Goal: Information Seeking & Learning: Compare options

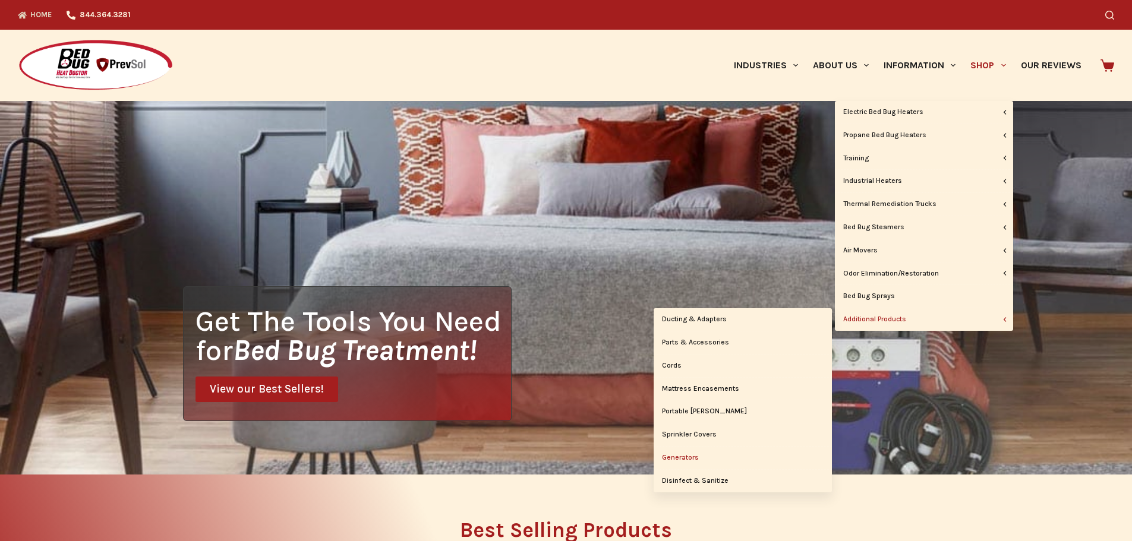
click at [692, 457] on link "Generators" at bounding box center [743, 458] width 178 height 23
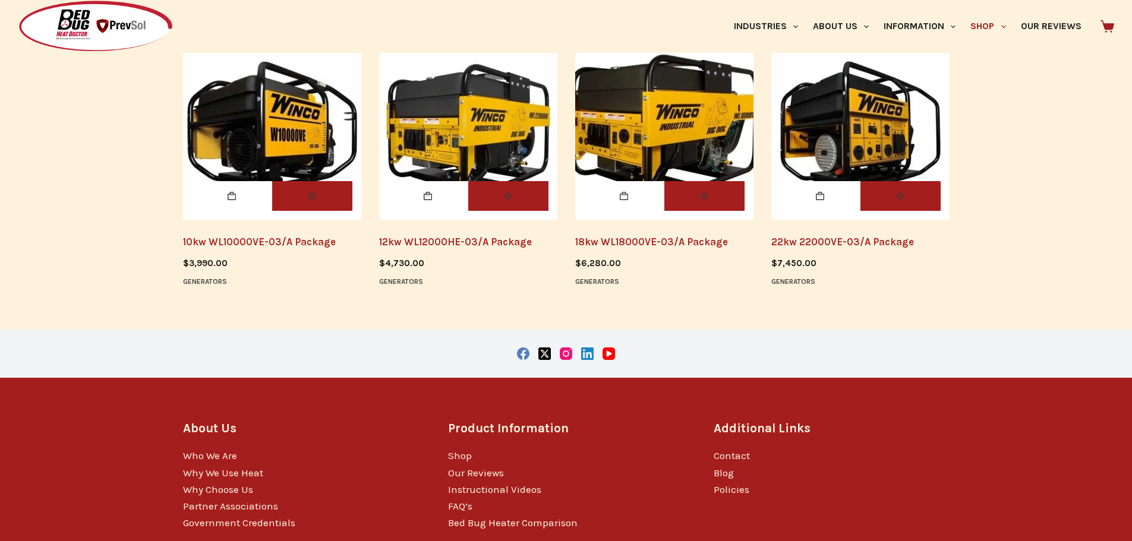
scroll to position [283, 0]
click at [254, 155] on img "10kw WL10000VE-03/A Package" at bounding box center [272, 130] width 178 height 178
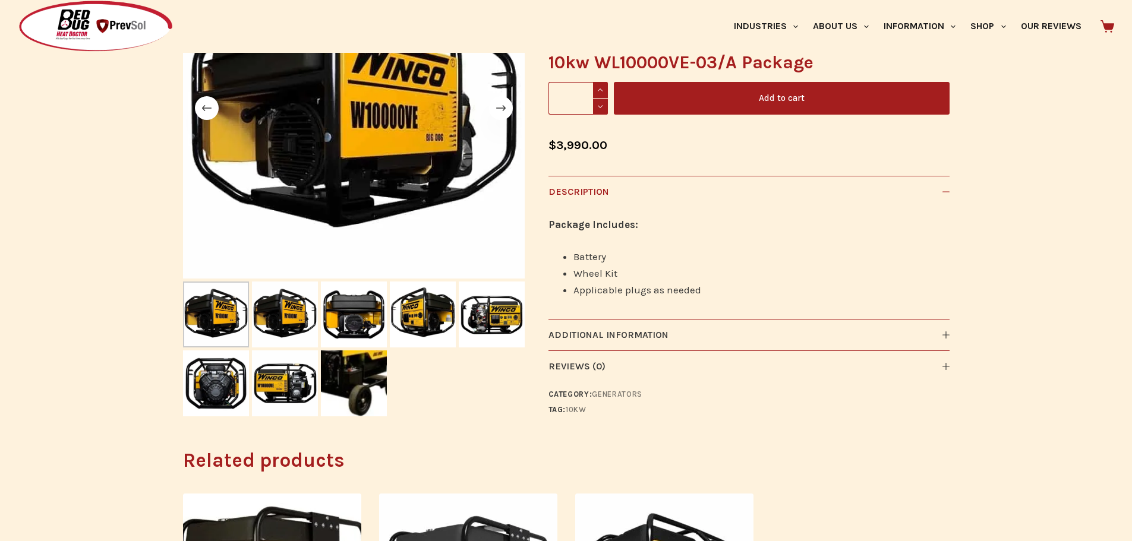
scroll to position [237, 0]
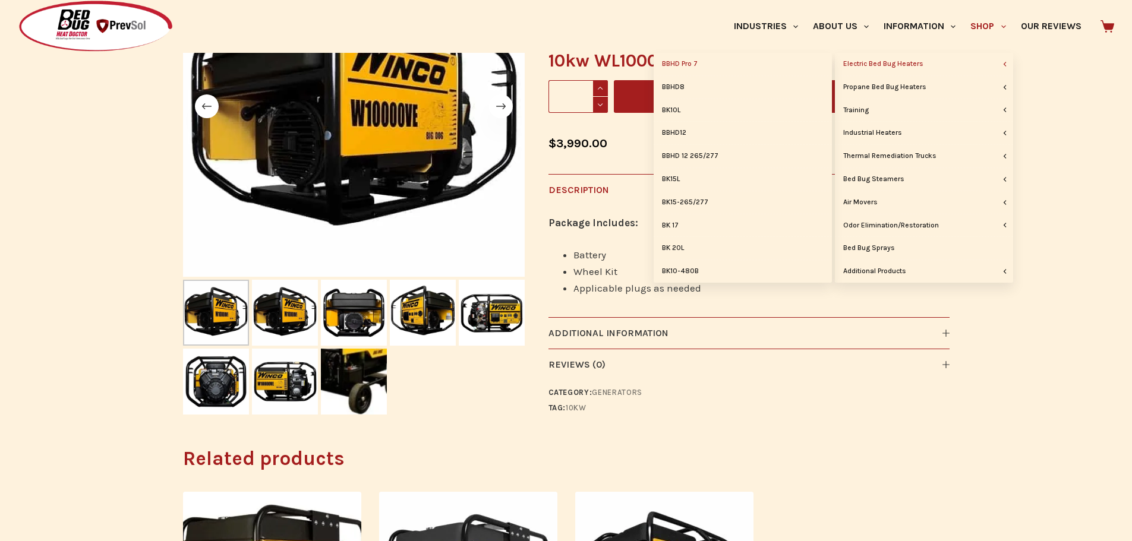
click at [688, 58] on link "BBHD Pro 7" at bounding box center [743, 64] width 178 height 23
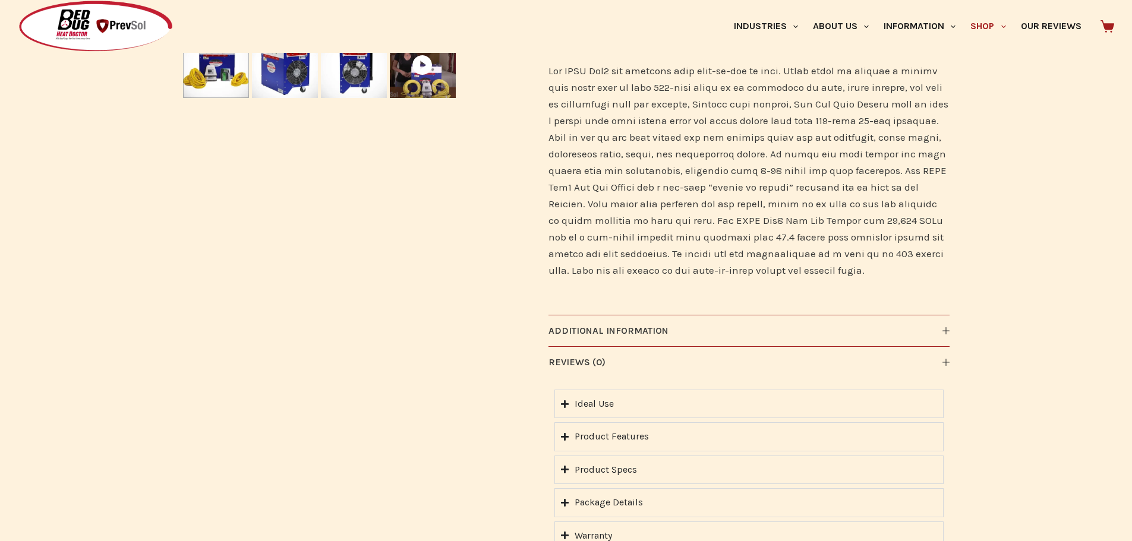
scroll to position [492, 0]
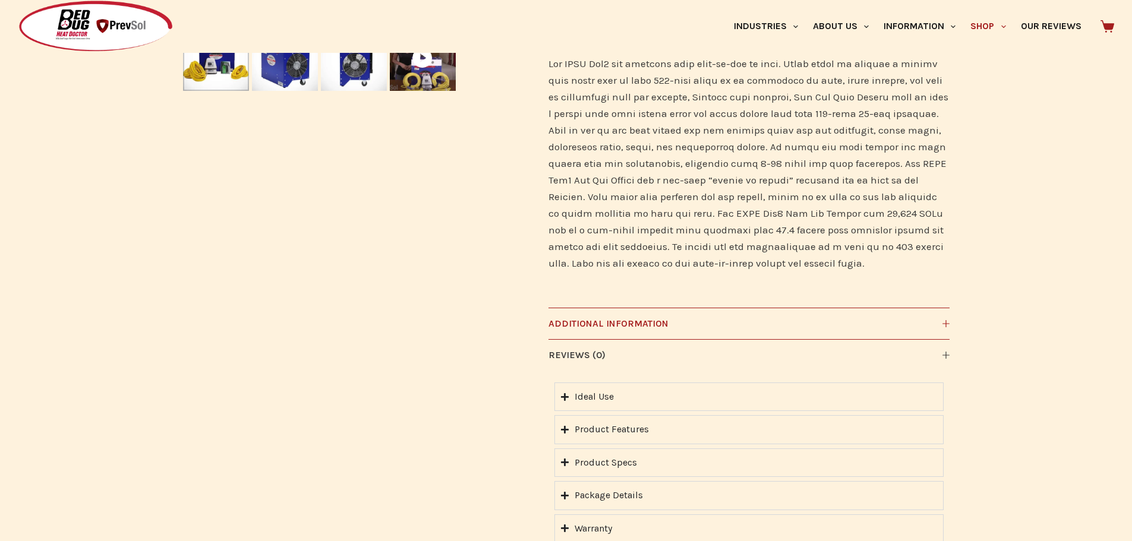
click at [943, 326] on icon at bounding box center [946, 323] width 7 height 7
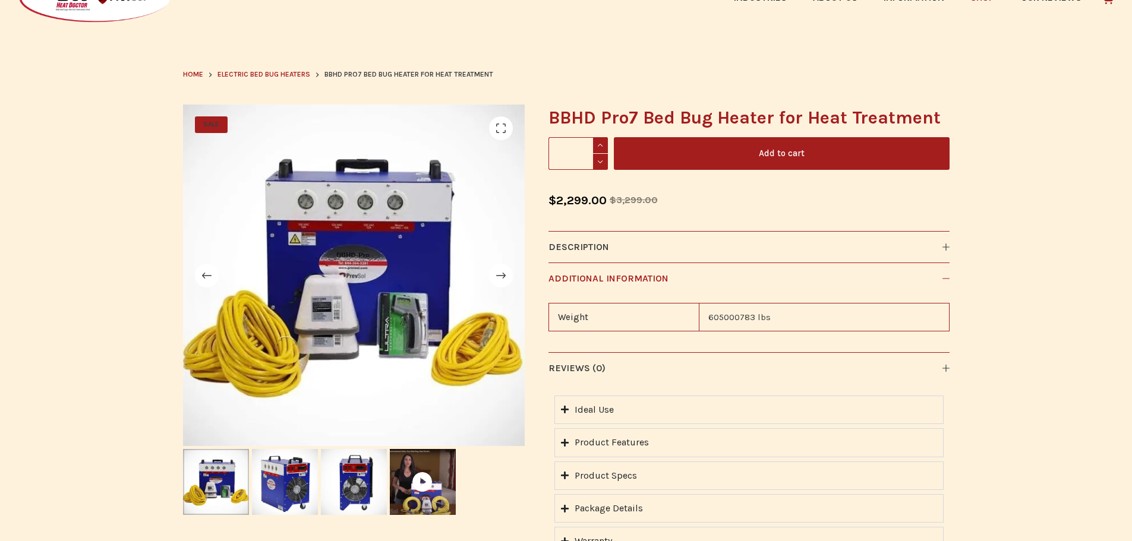
scroll to position [0, 0]
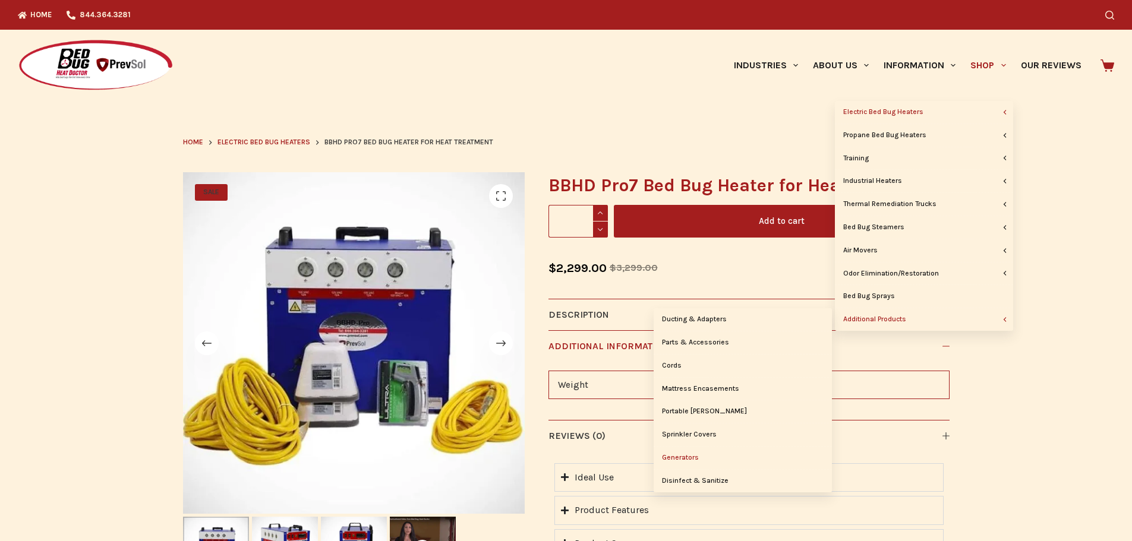
click at [688, 454] on link "Generators" at bounding box center [743, 458] width 178 height 23
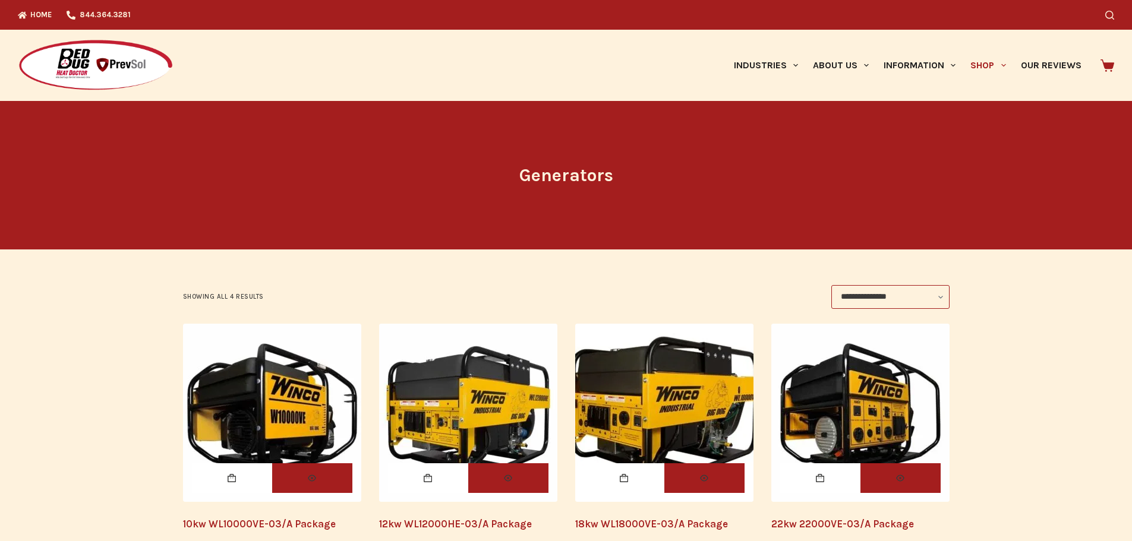
click at [468, 358] on img "12kw WL12000HE-03/A Package" at bounding box center [468, 413] width 178 height 178
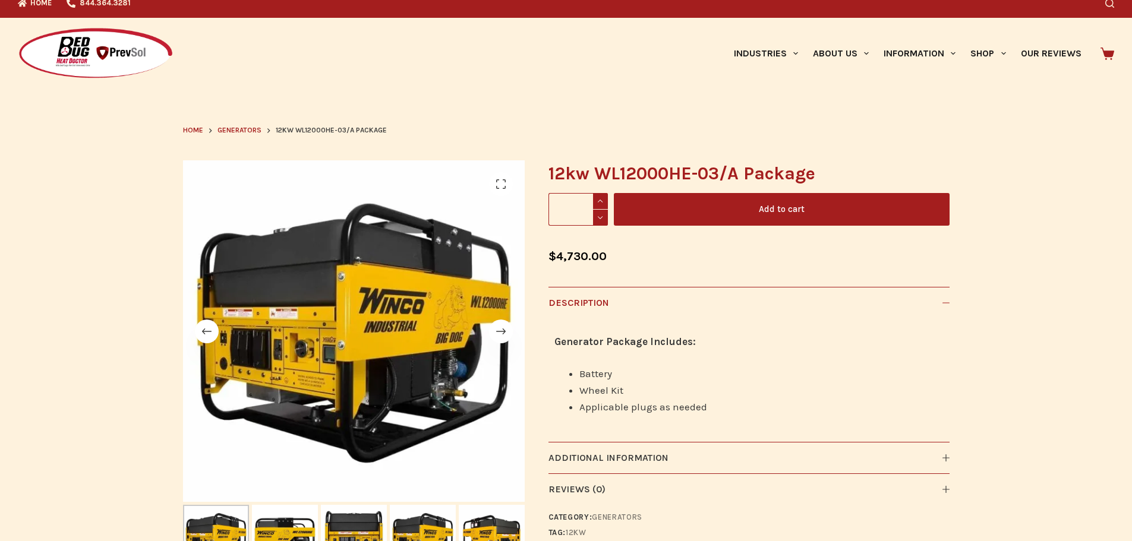
scroll to position [11, 0]
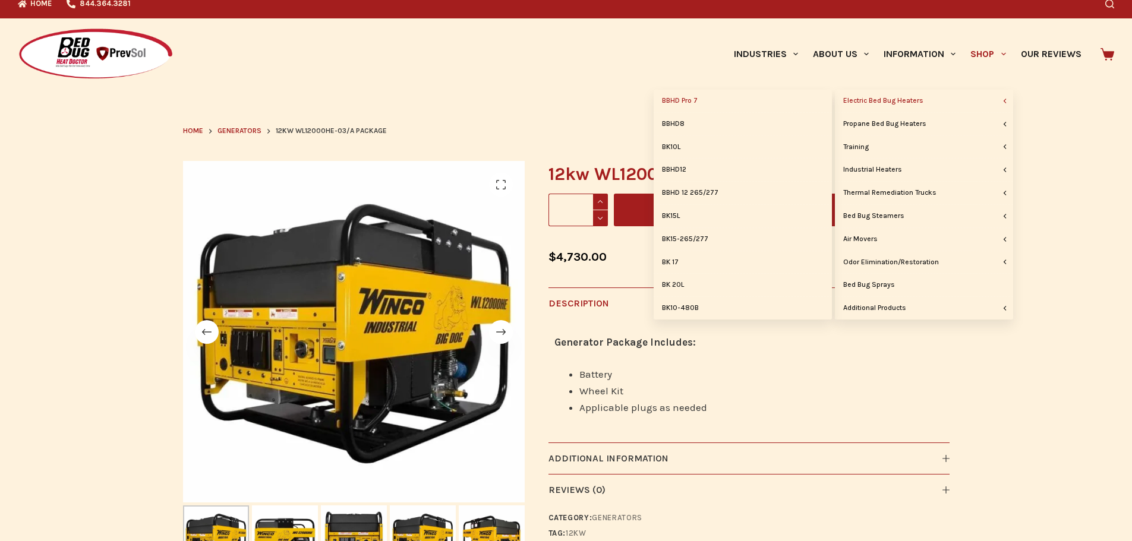
click at [689, 100] on link "BBHD Pro 7" at bounding box center [743, 101] width 178 height 23
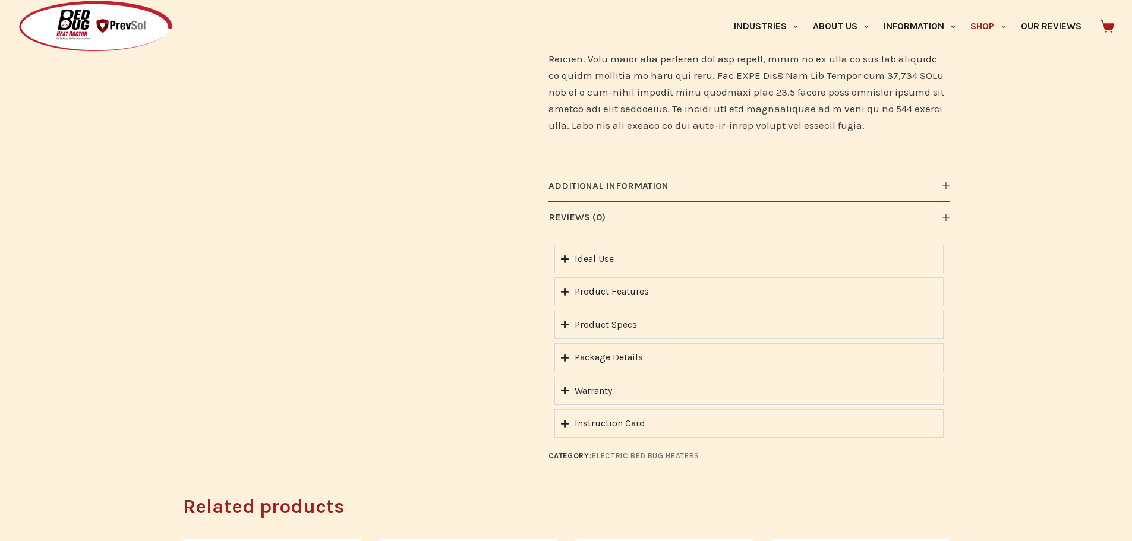
scroll to position [634, 0]
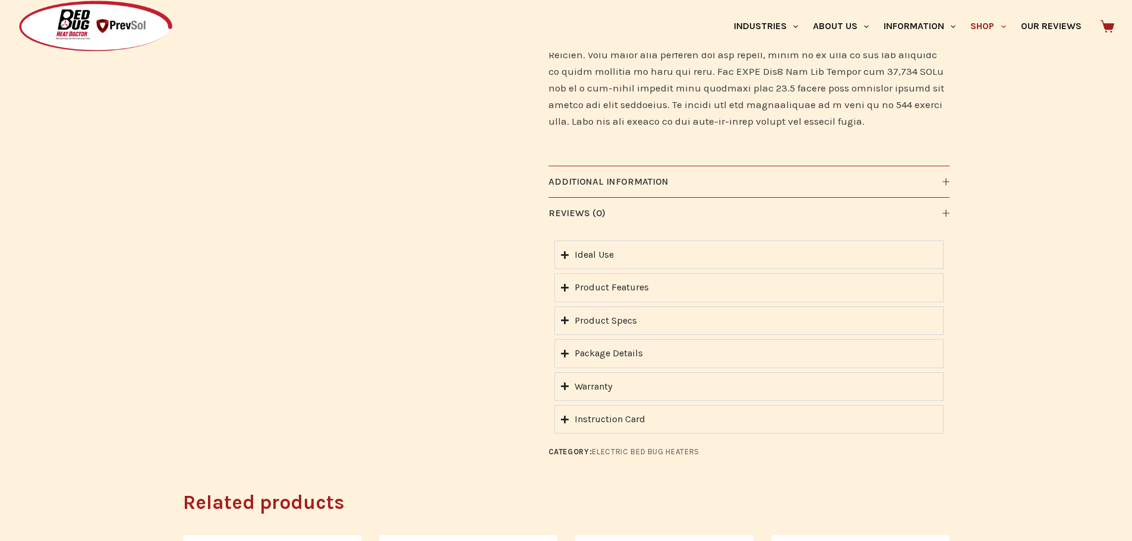
click at [563, 421] on icon "Accordion. Open links with Enter or Space, close with Escape, and navigate with…" at bounding box center [565, 419] width 8 height 9
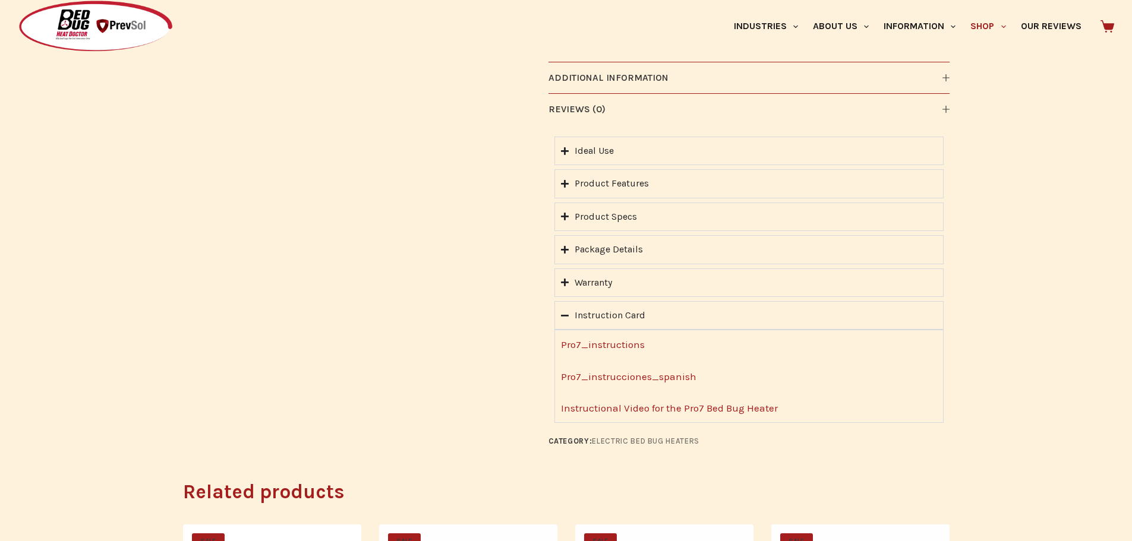
scroll to position [749, 0]
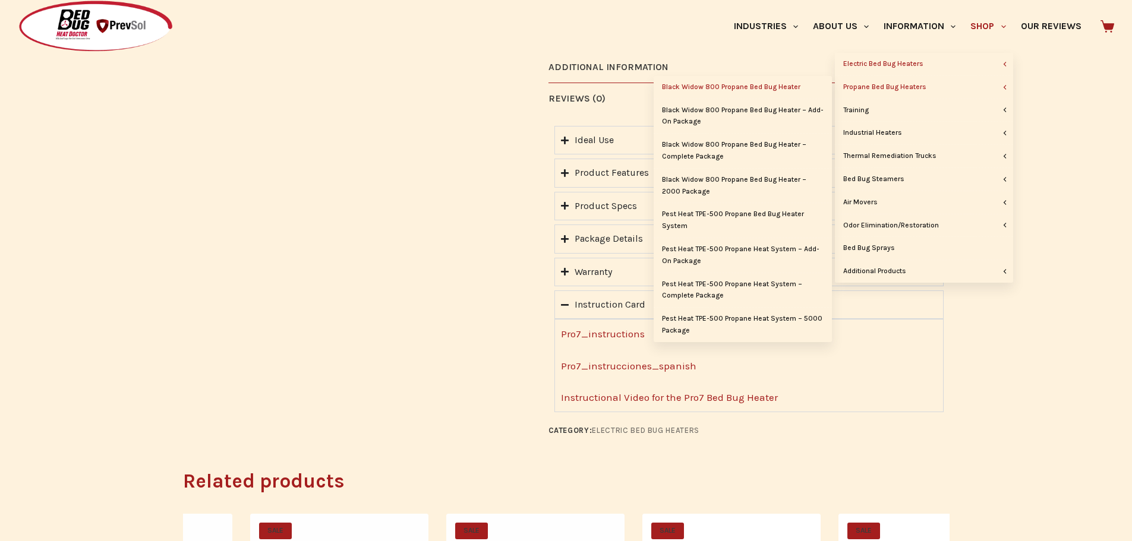
click at [772, 83] on link "Black Widow 800 Propane Bed Bug Heater" at bounding box center [743, 87] width 178 height 23
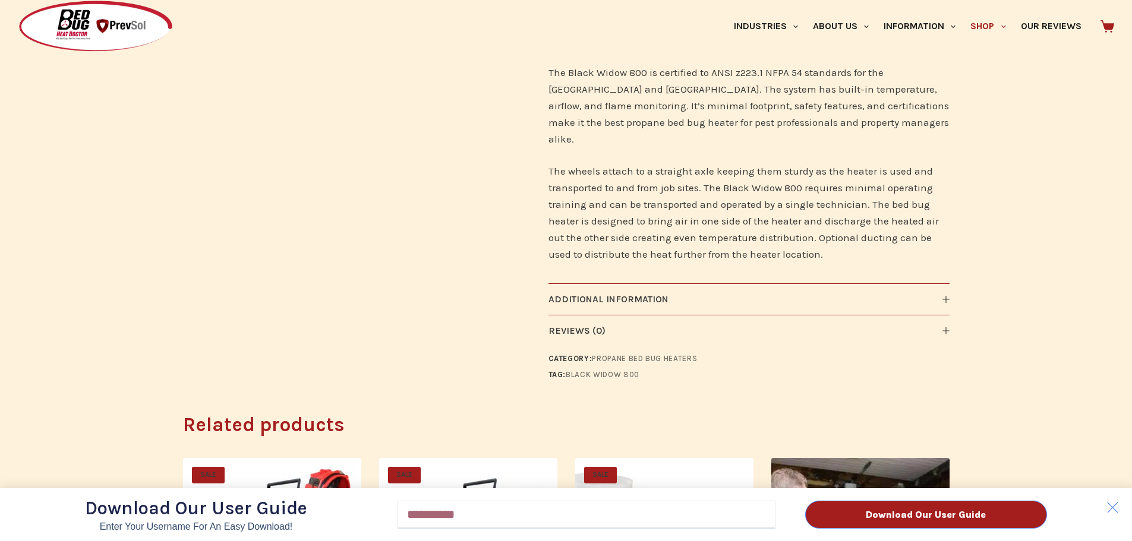
scroll to position [588, 0]
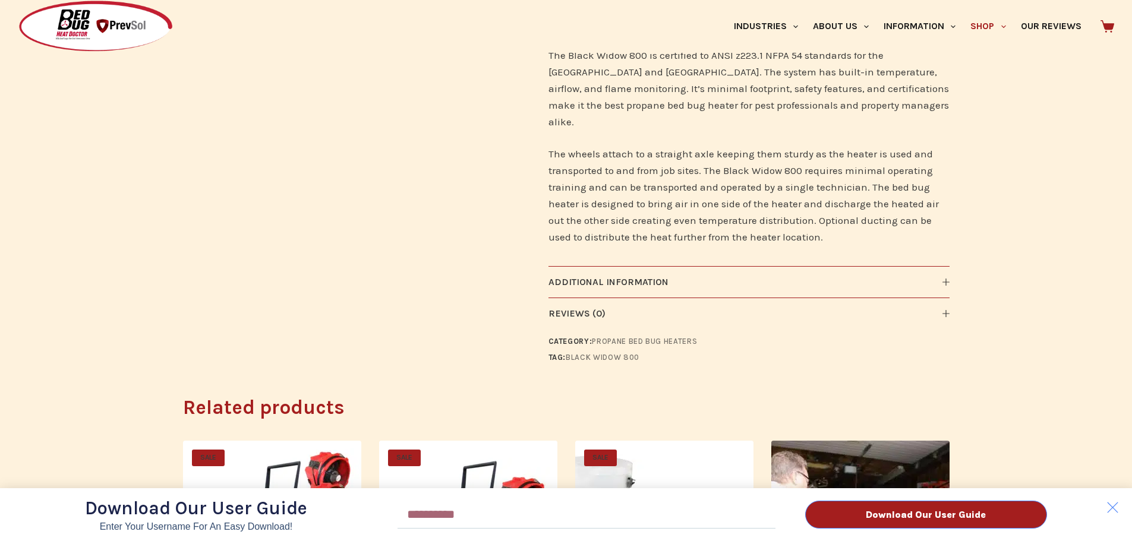
click at [947, 263] on div "Download Our User Guide Enter Your Username for an Easy Download! Email Downloa…" at bounding box center [566, 270] width 1132 height 541
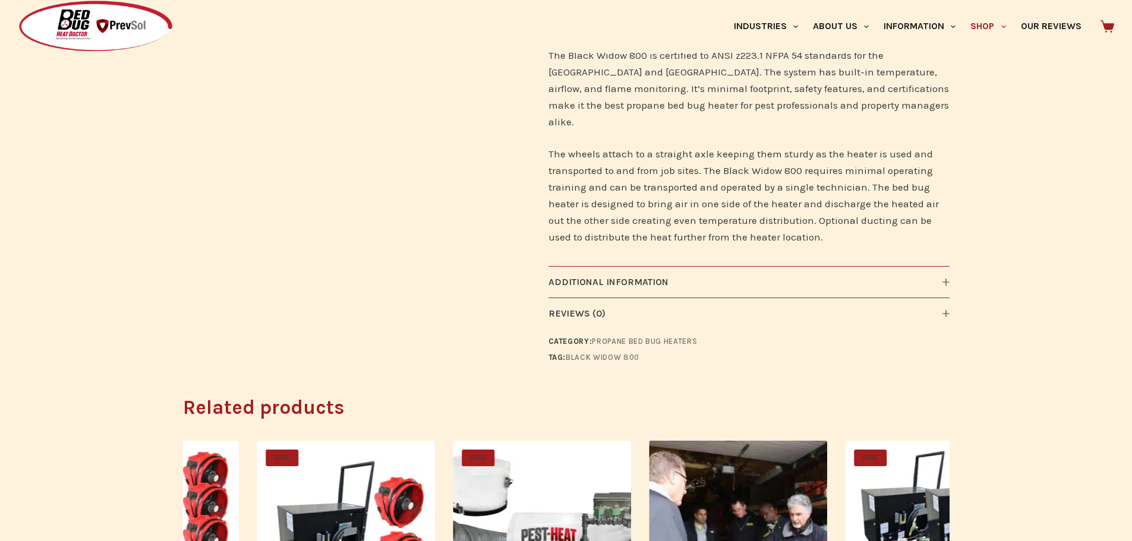
click at [947, 279] on icon at bounding box center [946, 282] width 7 height 7
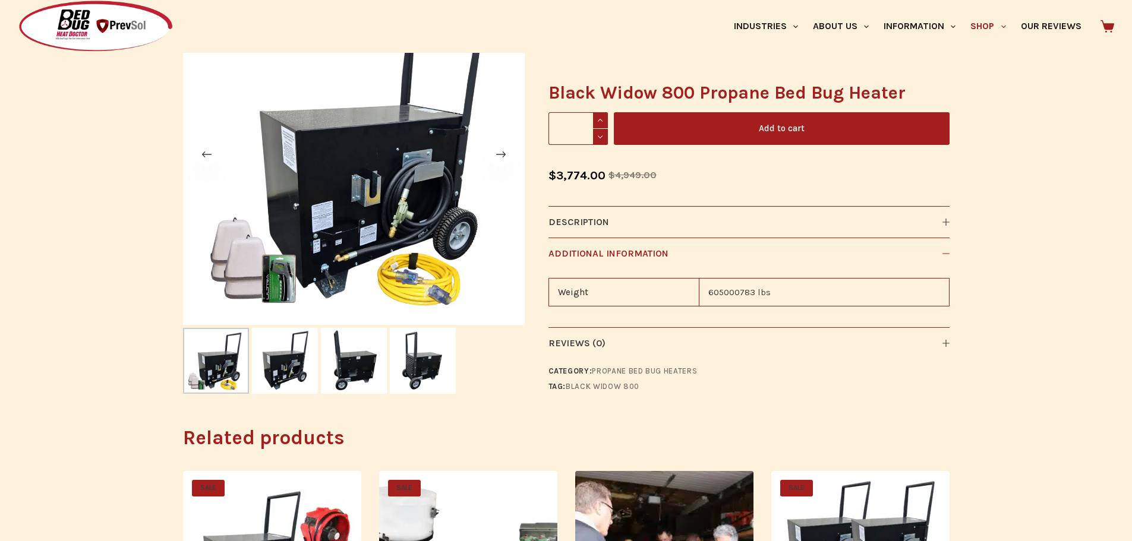
scroll to position [187, 0]
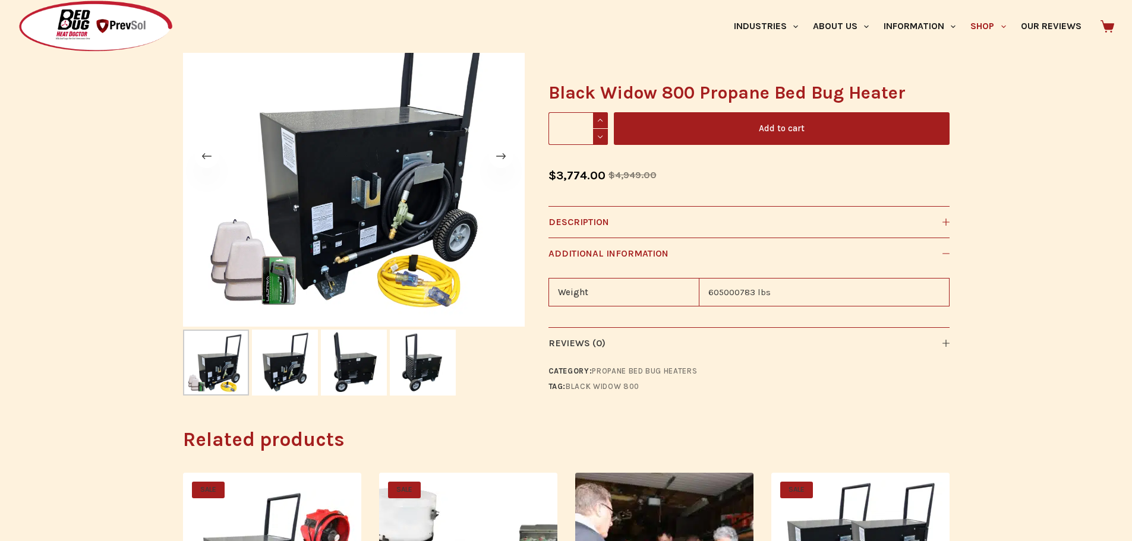
click at [946, 226] on button "Description" at bounding box center [749, 221] width 401 height 31
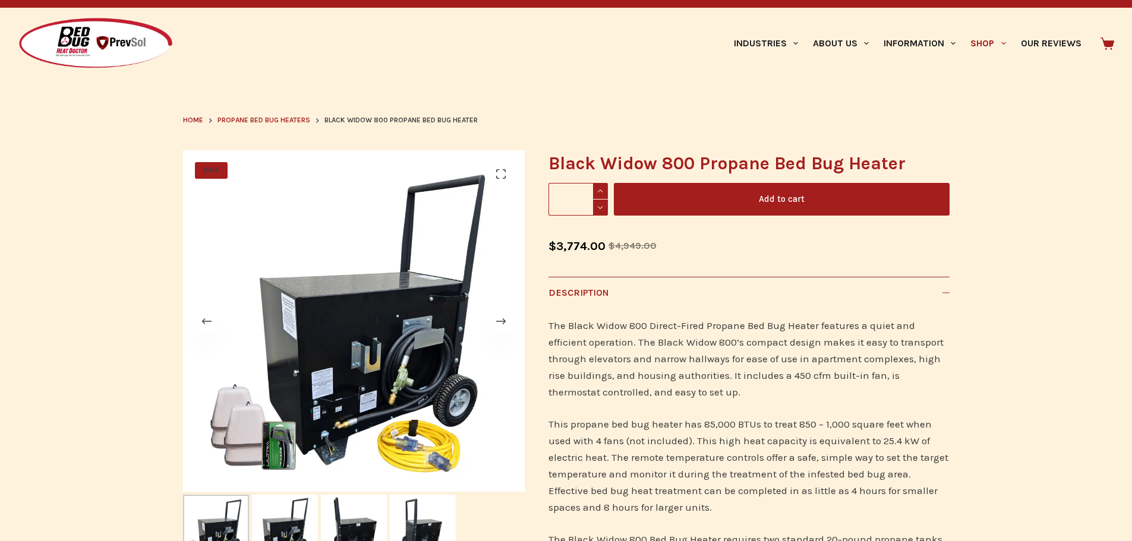
scroll to position [0, 0]
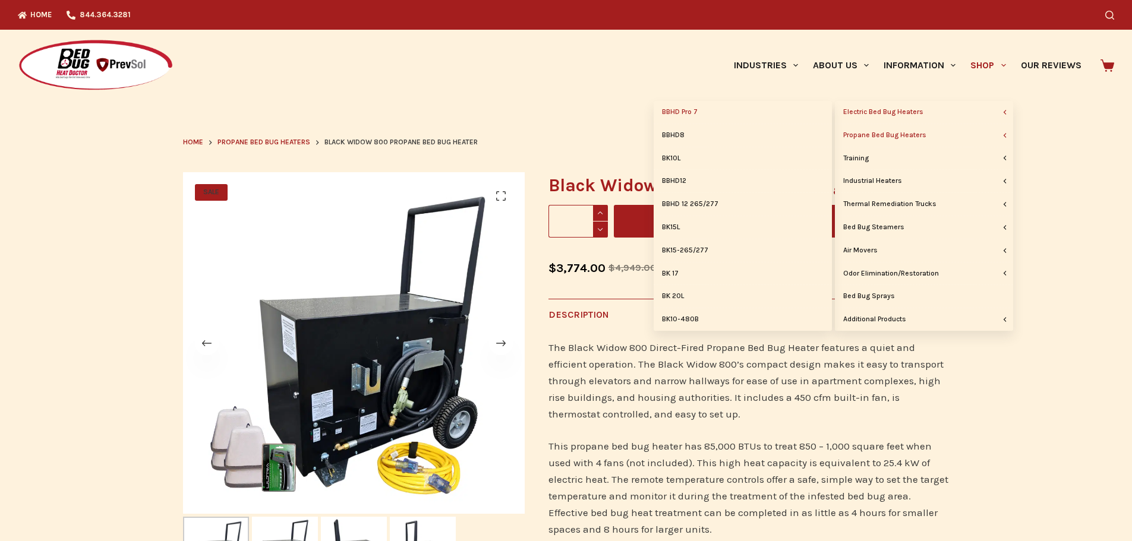
click at [692, 112] on link "BBHD Pro 7" at bounding box center [743, 112] width 178 height 23
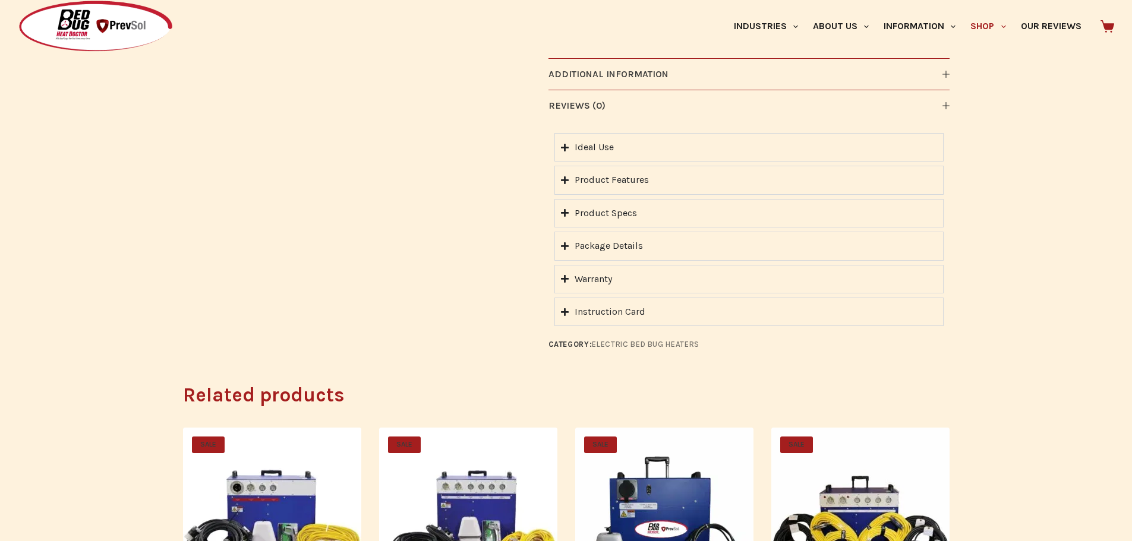
scroll to position [742, 0]
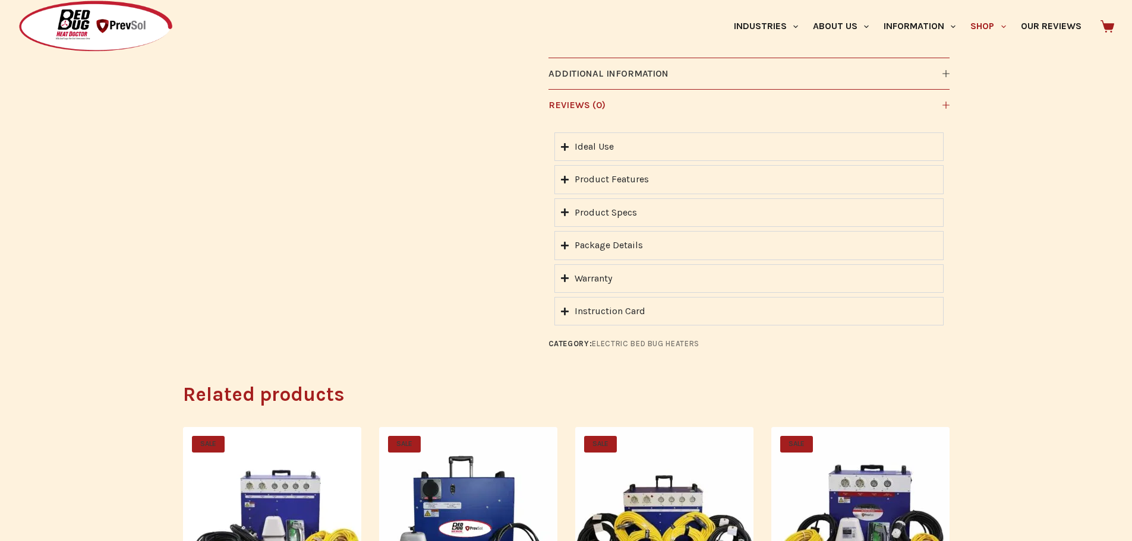
click at [948, 106] on icon at bounding box center [946, 105] width 7 height 7
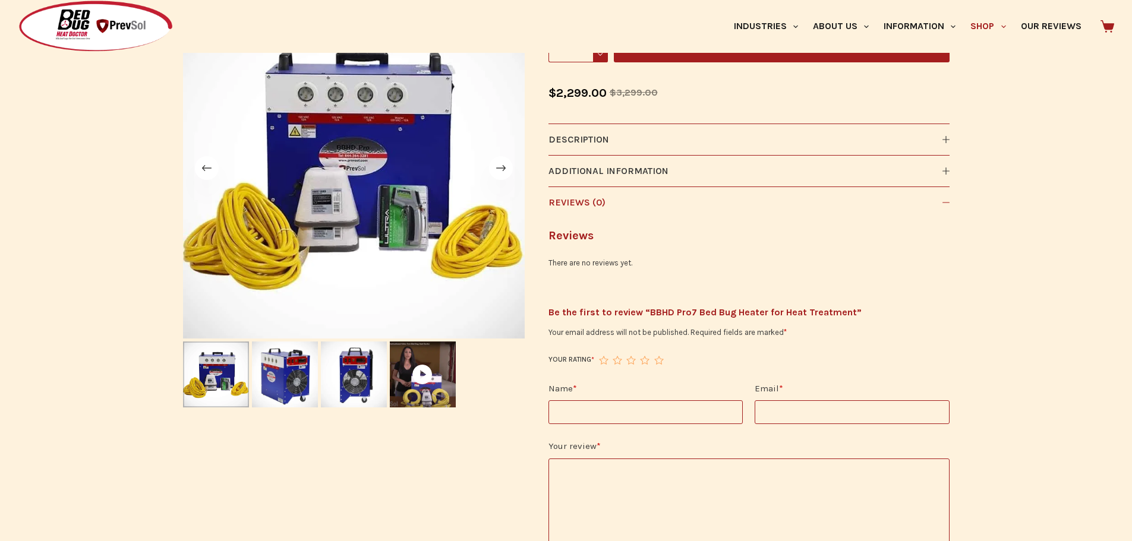
scroll to position [175, 0]
click at [949, 204] on icon at bounding box center [946, 203] width 7 height 7
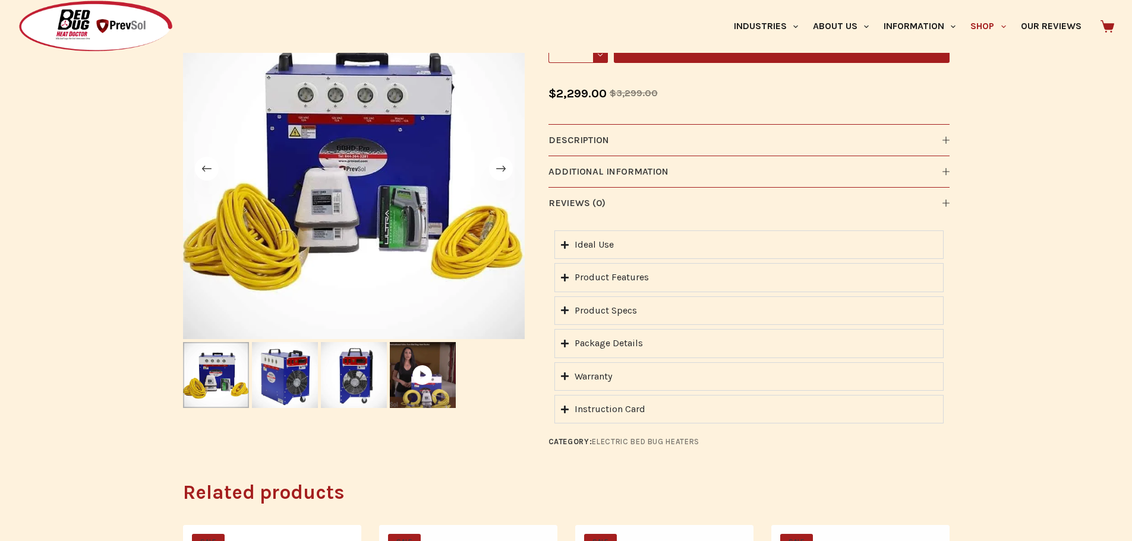
click at [564, 245] on icon "Accordion. Open links with Enter or Space, close with Escape, and navigate with…" at bounding box center [565, 245] width 8 height 8
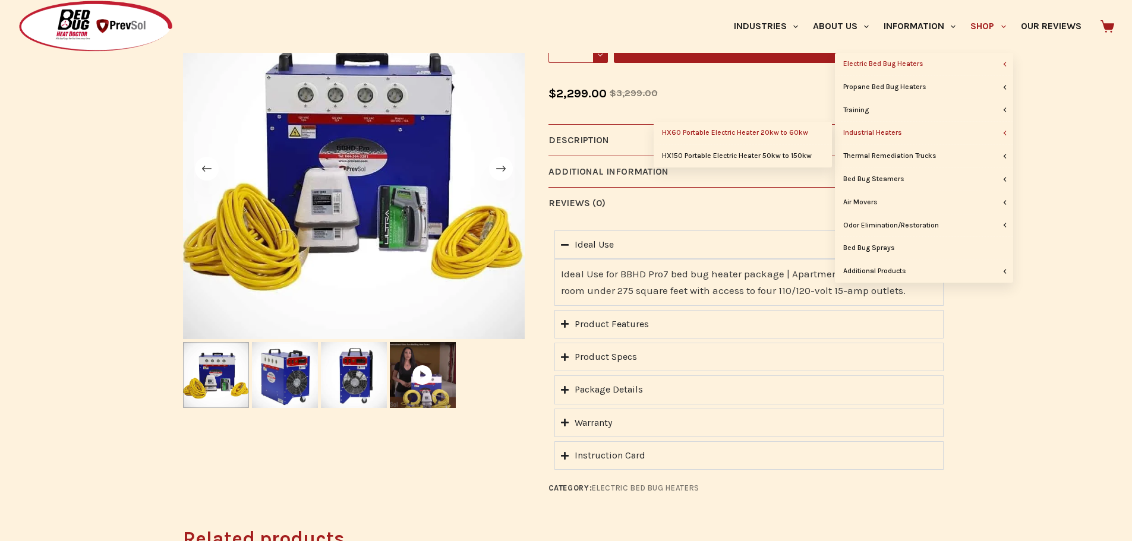
click at [786, 127] on link "HX60 Portable Electric Heater 20kw to 60kw" at bounding box center [743, 133] width 178 height 23
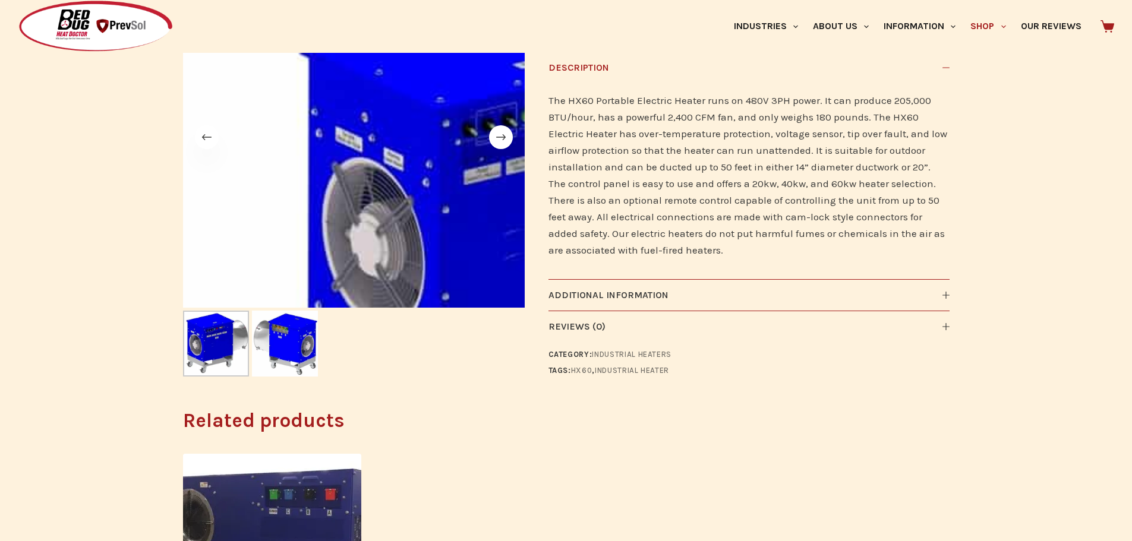
scroll to position [212, 0]
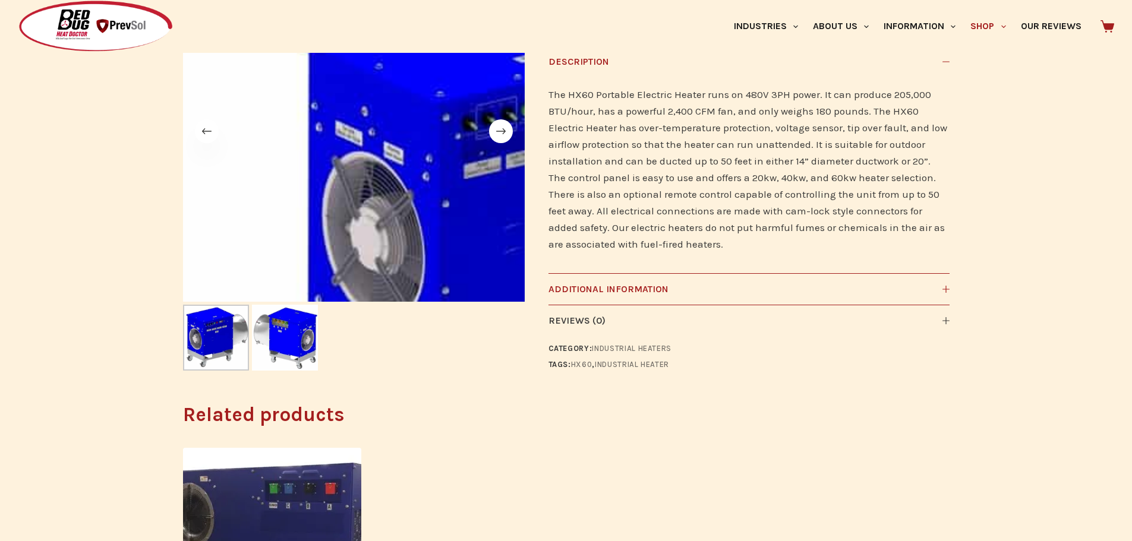
click at [943, 291] on icon at bounding box center [946, 289] width 7 height 7
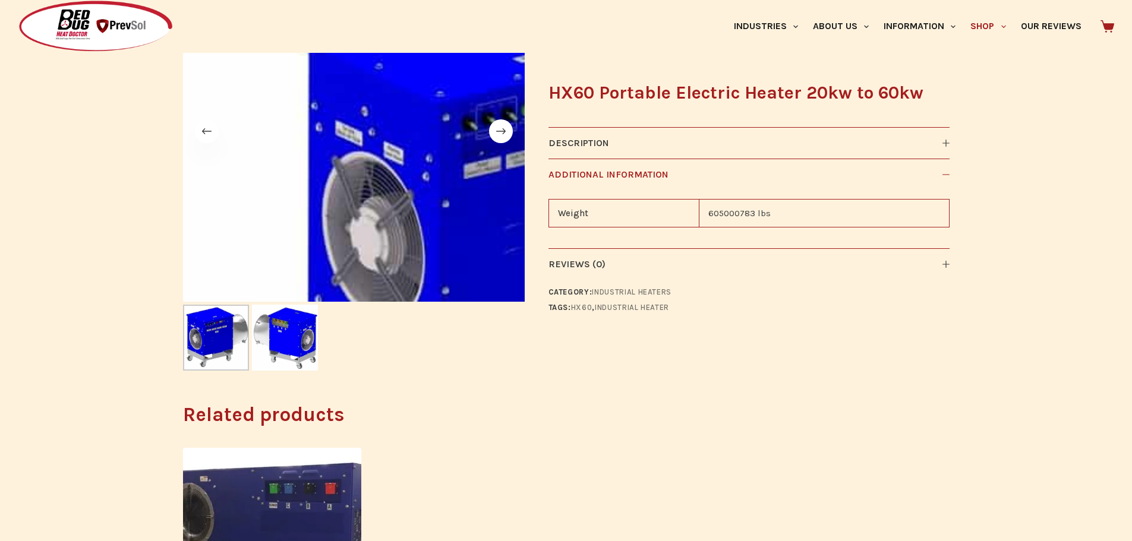
click at [946, 175] on icon at bounding box center [946, 174] width 7 height 1
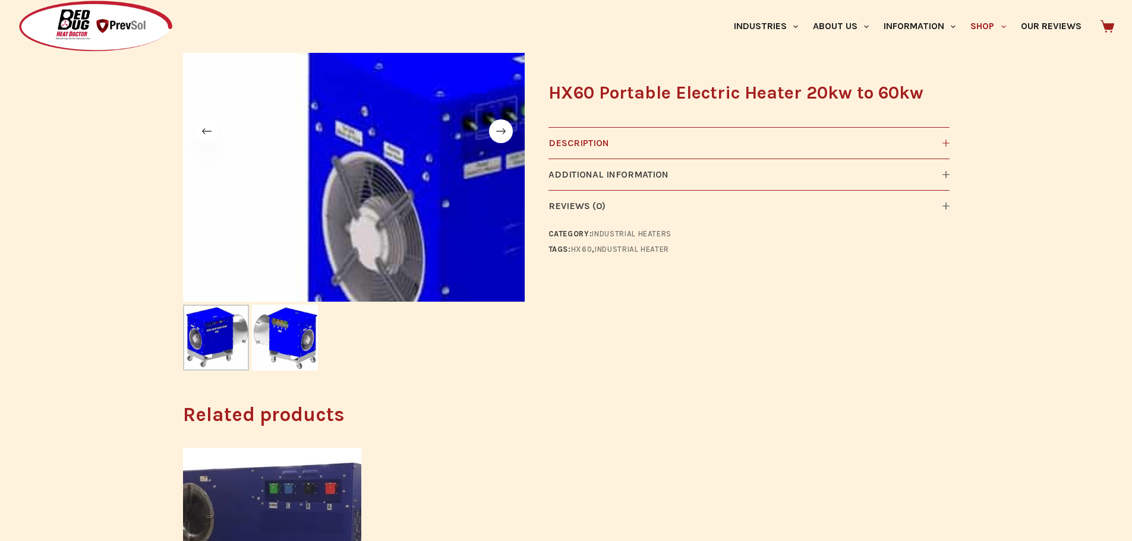
click at [944, 145] on icon at bounding box center [946, 143] width 7 height 7
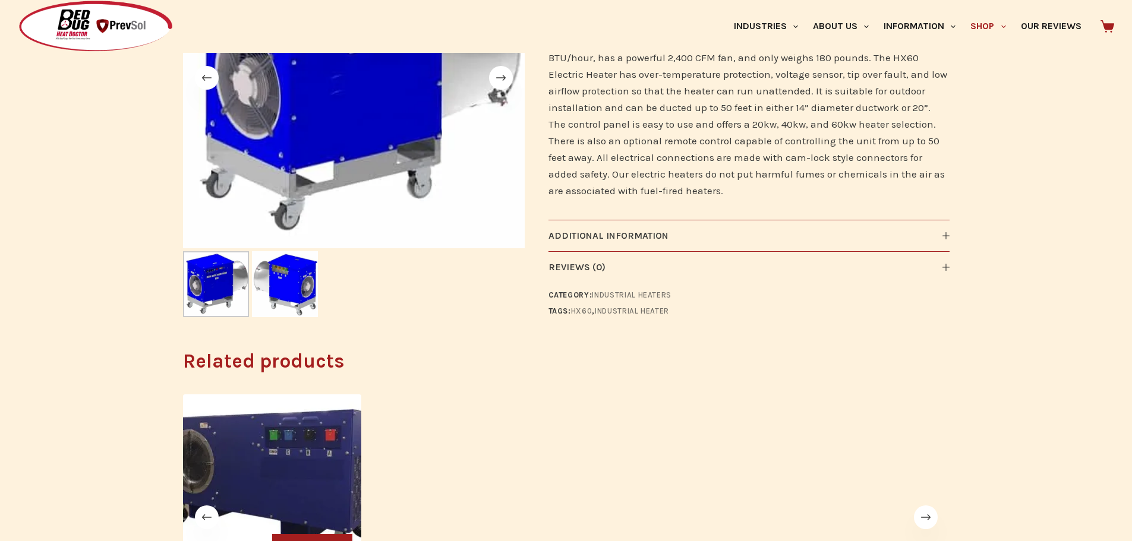
scroll to position [0, 0]
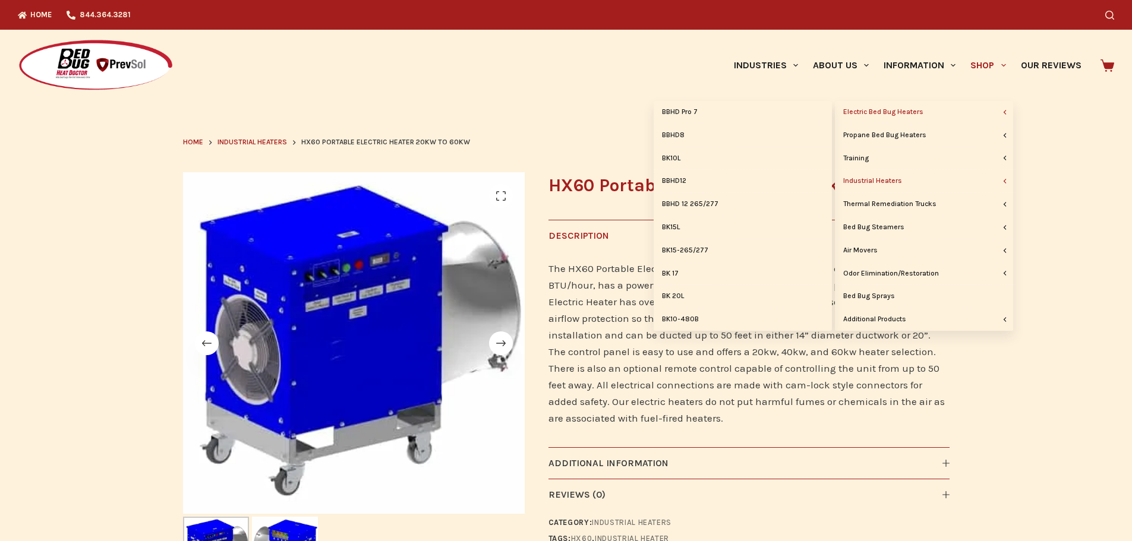
click at [924, 113] on link "Electric Bed Bug Heaters" at bounding box center [924, 112] width 178 height 23
